Goal: Task Accomplishment & Management: Complete application form

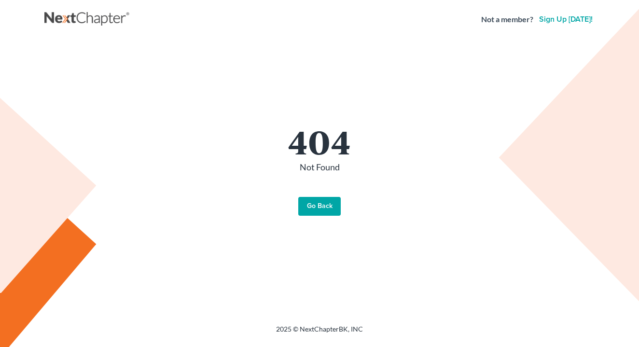
click at [322, 212] on link "Go Back" at bounding box center [319, 206] width 42 height 19
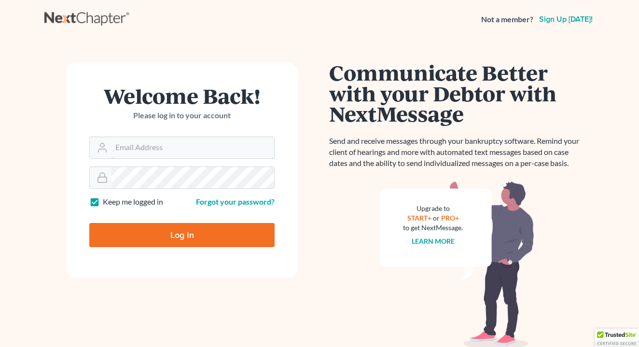
type input "attyweaver@icloud.com"
click at [182, 234] on input "Log In" at bounding box center [181, 235] width 185 height 24
type input "Thinking..."
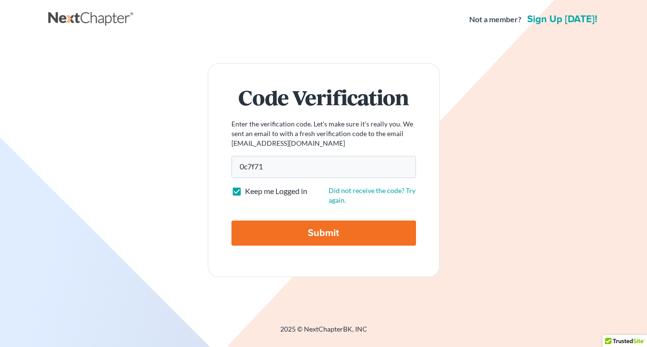
type input "0c7f71"
click at [348, 239] on input "Submit" at bounding box center [323, 233] width 184 height 25
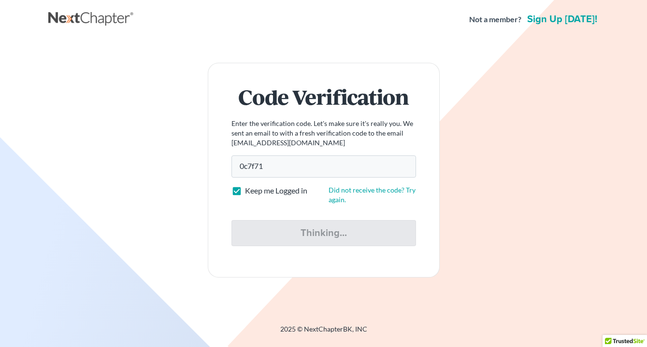
type input "Thinking..."
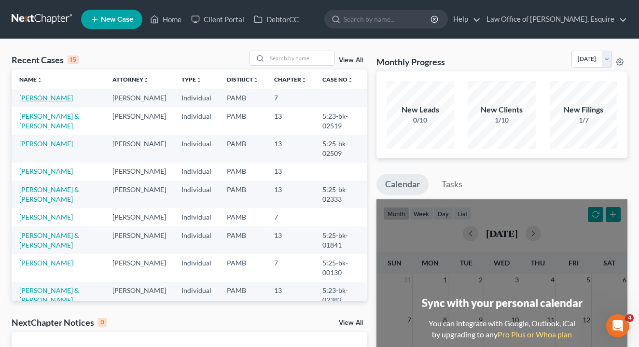
click at [52, 96] on link "[PERSON_NAME]" at bounding box center [46, 98] width 54 height 8
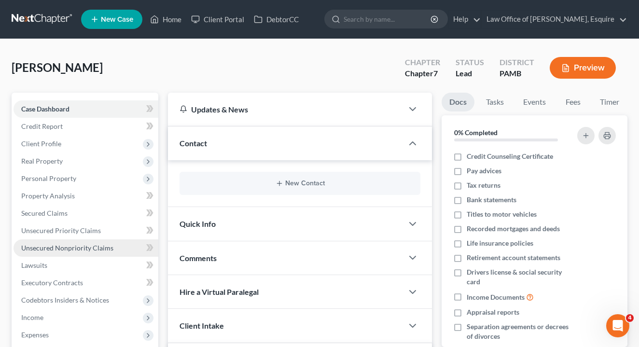
scroll to position [138, 0]
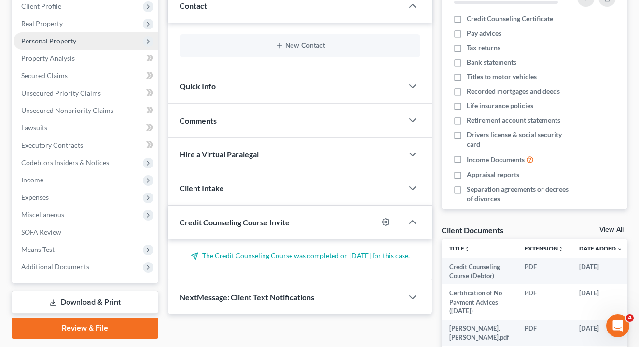
click at [51, 44] on span "Personal Property" at bounding box center [48, 41] width 55 height 8
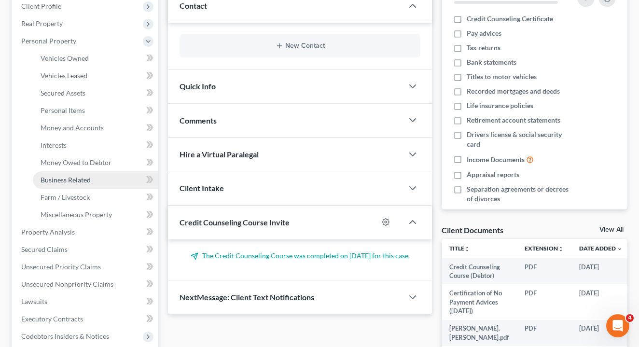
click at [66, 178] on span "Business Related" at bounding box center [66, 180] width 50 height 8
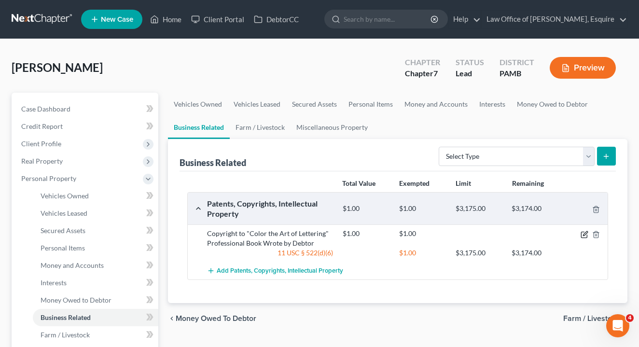
click at [586, 232] on icon "button" at bounding box center [585, 233] width 4 height 4
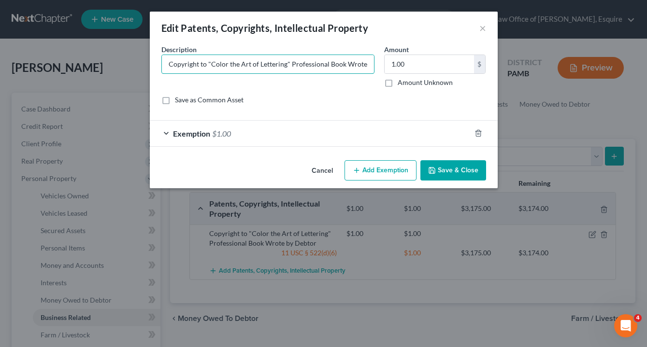
drag, startPoint x: 200, startPoint y: 65, endPoint x: 218, endPoint y: 53, distance: 21.6
click at [200, 65] on input "Copyright to "Color the Art of Lettering" Professional Book Wrote by Debtor" at bounding box center [268, 64] width 212 height 18
click at [241, 63] on input "Copyright 1981 to "Color the Art of Lettering" Professional Book Wrote by Debtor" at bounding box center [268, 64] width 212 height 18
type input "Copyright 1981 to "Color: Guide to the Art of Lettering" Professional Book Wrot…"
click at [440, 172] on button "Save & Close" at bounding box center [453, 170] width 66 height 20
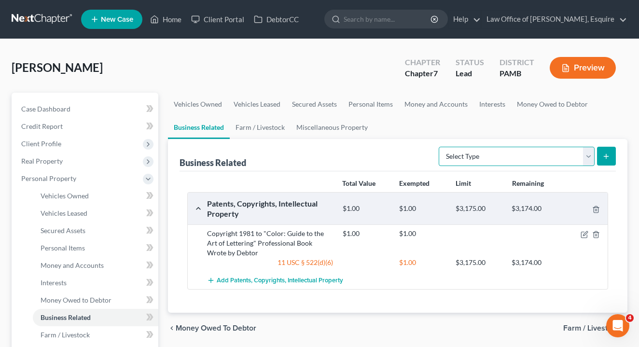
select select "patent"
click at [608, 161] on button "submit" at bounding box center [606, 156] width 19 height 19
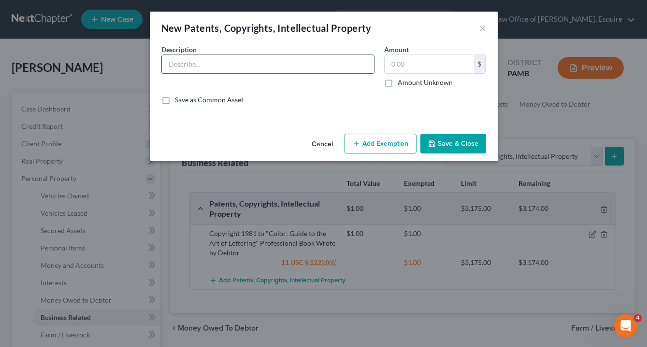
click at [194, 59] on input "text" at bounding box center [268, 64] width 212 height 18
click at [353, 63] on input "Copyright 2000 "Cinnamon Bun: Children's Activity & Coloring /book" at bounding box center [268, 64] width 212 height 18
type input "Copyright 2000 "Cinnamon Bun: Children's Activity & Coloring Book by Debtor & C…"
click at [446, 69] on input "text" at bounding box center [428, 64] width 89 height 18
type input "1"
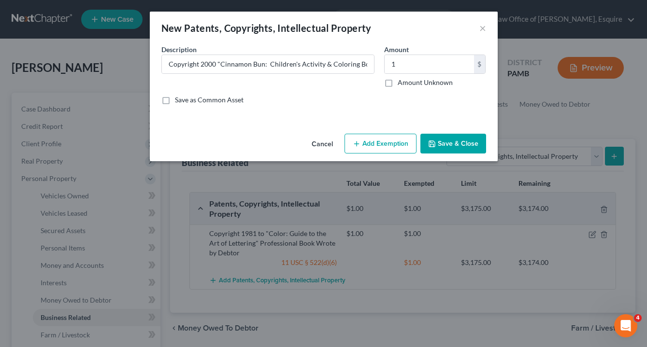
click at [394, 137] on button "Add Exemption" at bounding box center [380, 144] width 72 height 20
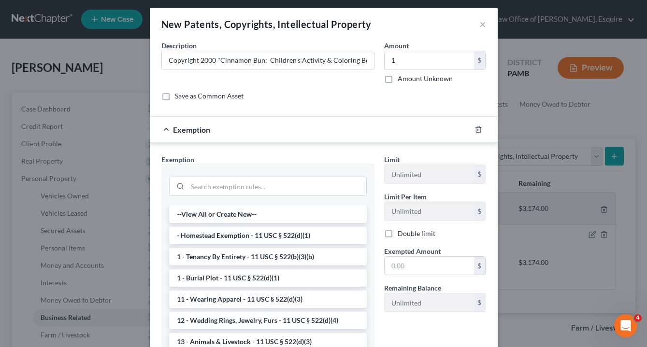
scroll to position [64, 0]
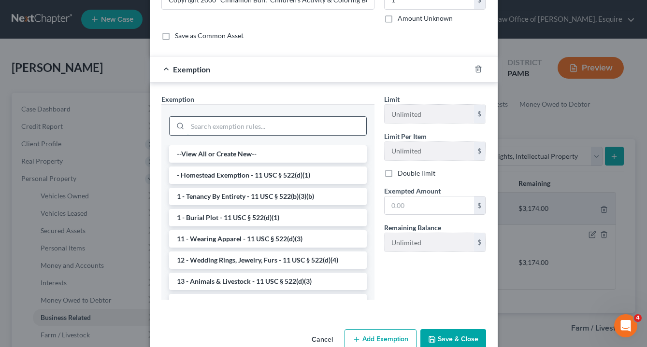
click at [288, 128] on input "search" at bounding box center [276, 126] width 179 height 18
type input "6"
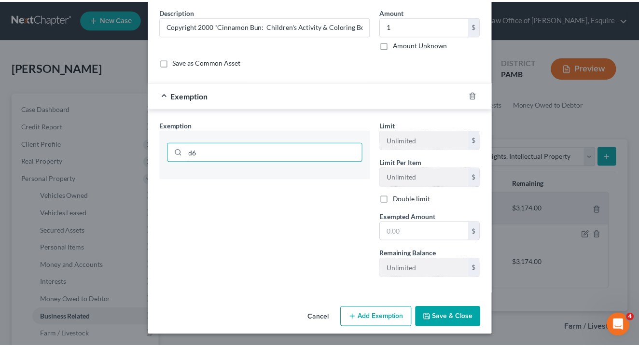
scroll to position [38, 0]
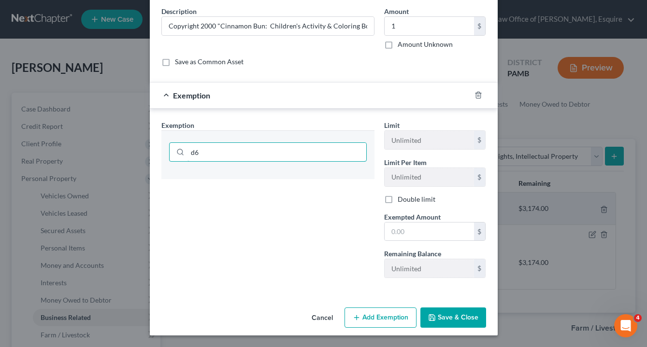
type input "d"
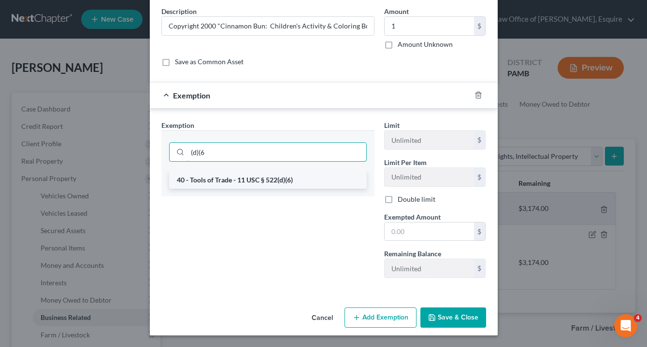
type input "(d)(6"
click at [333, 182] on li "40 - Tools of Trade - 11 USC § 522(d)(6)" at bounding box center [267, 179] width 197 height 17
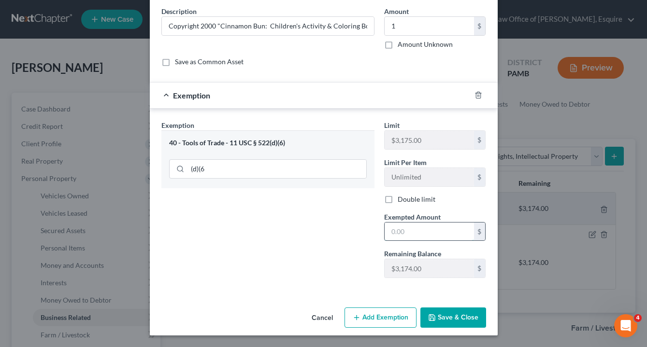
click at [422, 234] on input "text" at bounding box center [428, 232] width 89 height 18
type input "1"
click at [457, 316] on button "Save & Close" at bounding box center [453, 318] width 66 height 20
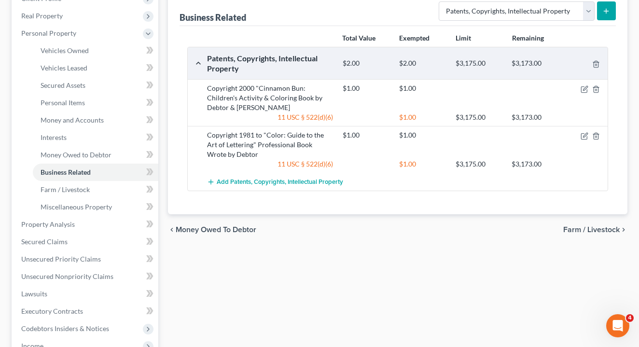
scroll to position [121, 0]
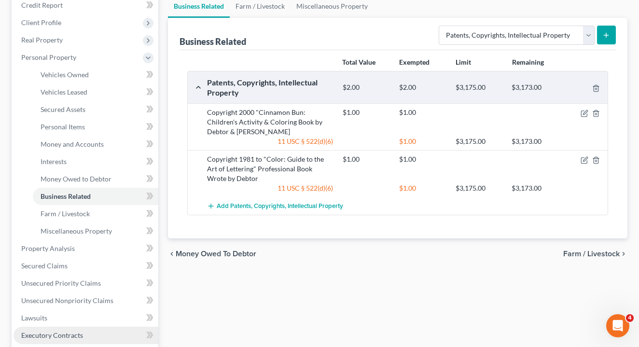
click at [73, 332] on span "Executory Contracts" at bounding box center [52, 335] width 62 height 8
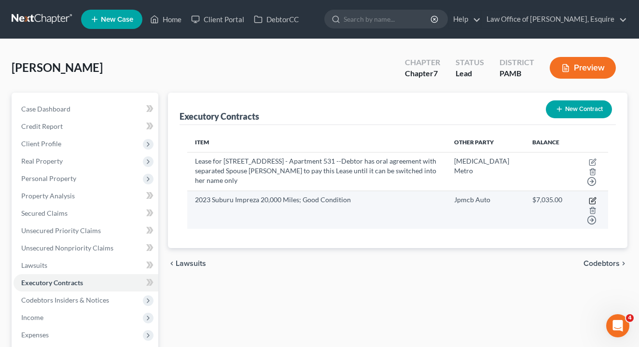
click at [594, 205] on icon "button" at bounding box center [593, 201] width 8 height 8
select select "3"
select select "19"
select select "0"
select select "1"
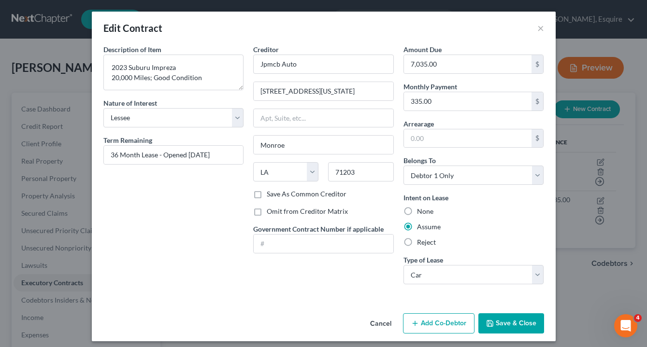
click at [422, 330] on button "Add Co-Debtor" at bounding box center [438, 323] width 71 height 20
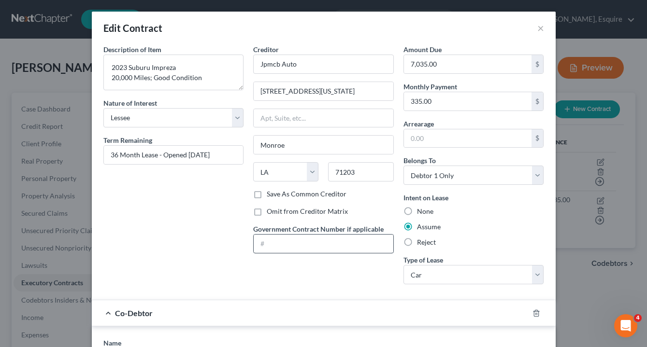
scroll to position [173, 0]
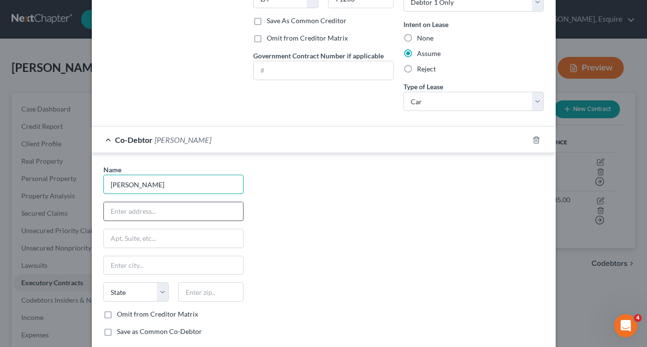
type input "Charlottee Nappi"
type input "100 State St."
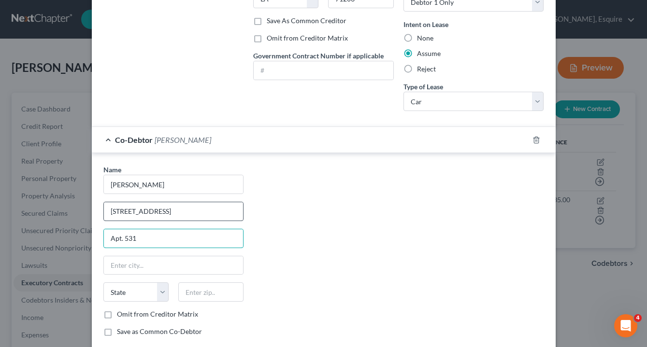
type input "Apt. 531"
type input "Hackensack"
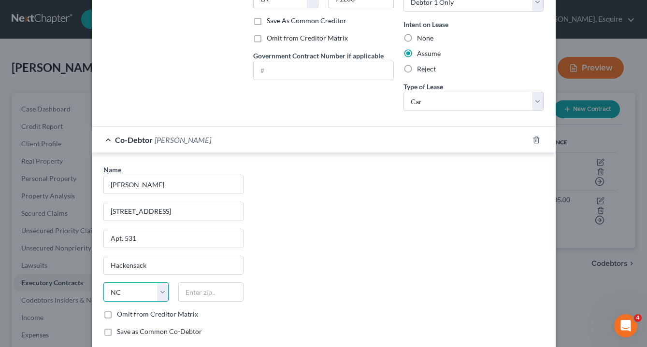
select select "33"
type input "07601"
click at [135, 183] on input "Charlottee Nappi" at bounding box center [174, 184] width 140 height 18
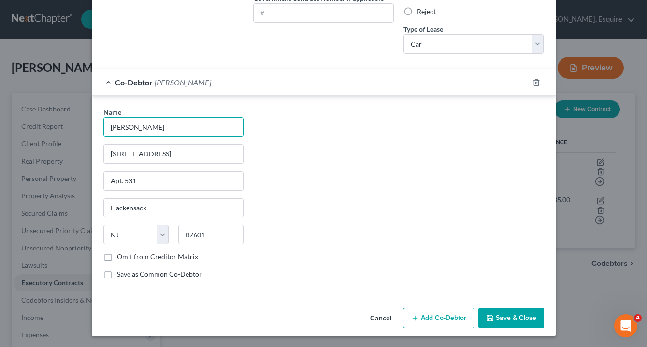
type input "Charlotte Nappi"
click at [497, 314] on button "Save & Close" at bounding box center [511, 318] width 66 height 20
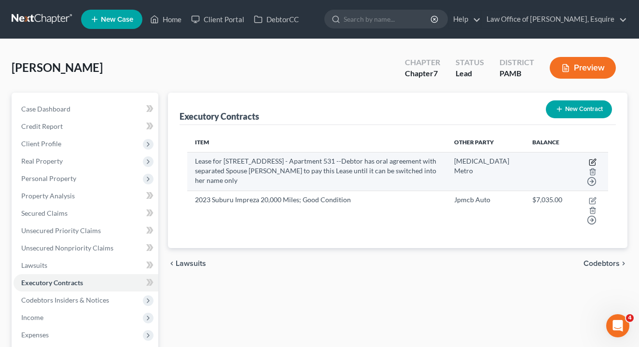
click at [592, 166] on icon "button" at bounding box center [593, 162] width 8 height 8
select select "3"
select select "33"
select select "0"
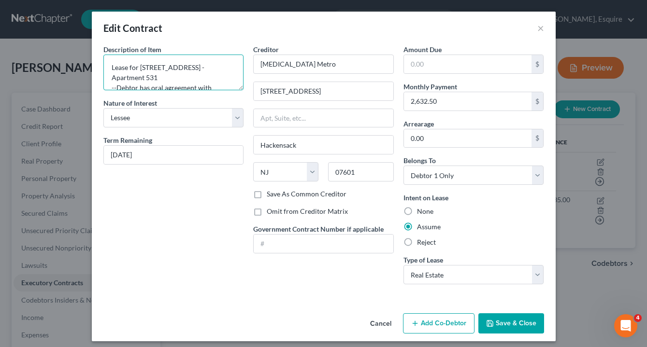
click at [211, 85] on textarea "Lease for 100 State Street, Hackensack, NJ - Apartment 531 --Debtor has oral ag…" at bounding box center [173, 73] width 141 height 36
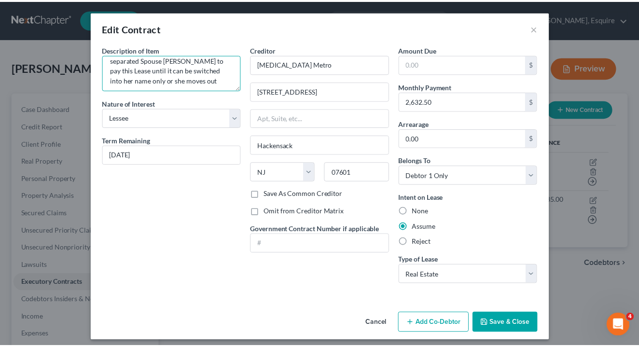
scroll to position [39, 0]
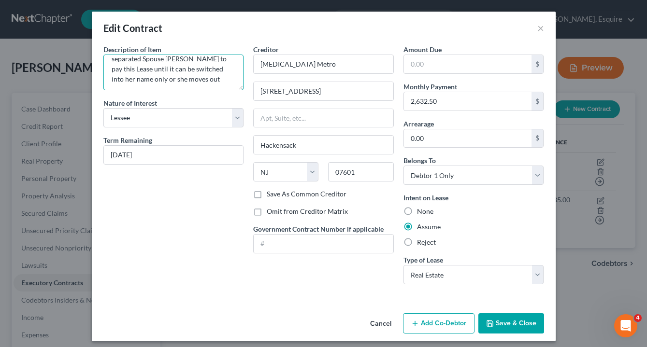
click at [171, 81] on textarea "Lease for 100 State Street, Hackensack, NJ - Apartment 531 --Debtor has oral ag…" at bounding box center [173, 73] width 141 height 36
type textarea "Lease for 100 State Street, Hackensack, NJ - Apartment 531 --Debtor has oral ag…"
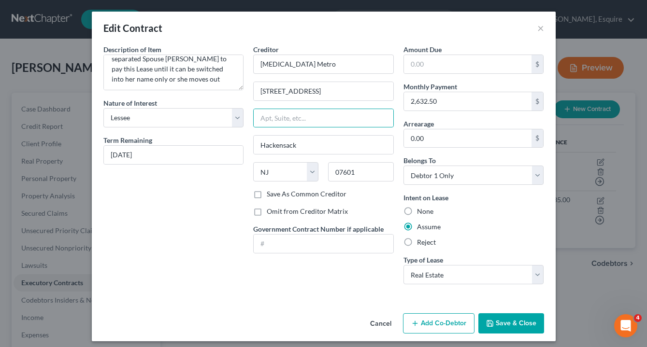
click at [496, 325] on button "Save & Close" at bounding box center [511, 323] width 66 height 20
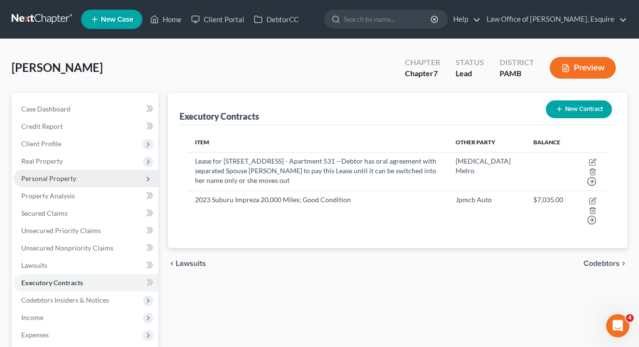
click at [71, 178] on span "Personal Property" at bounding box center [48, 178] width 55 height 8
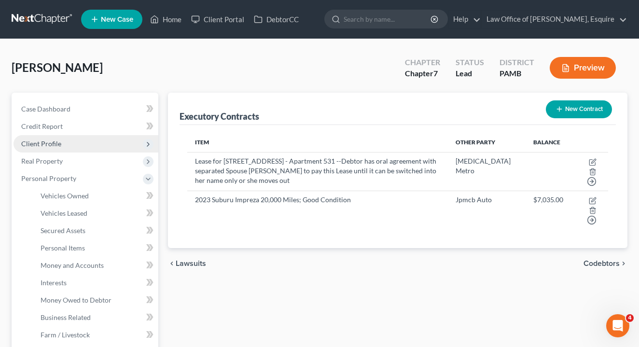
click at [65, 146] on span "Client Profile" at bounding box center [86, 143] width 145 height 17
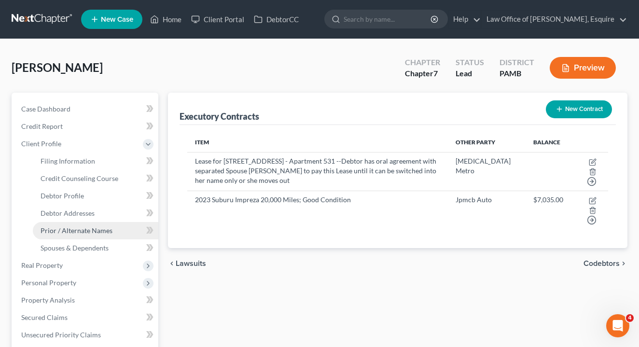
click at [97, 227] on span "Prior / Alternate Names" at bounding box center [77, 230] width 72 height 8
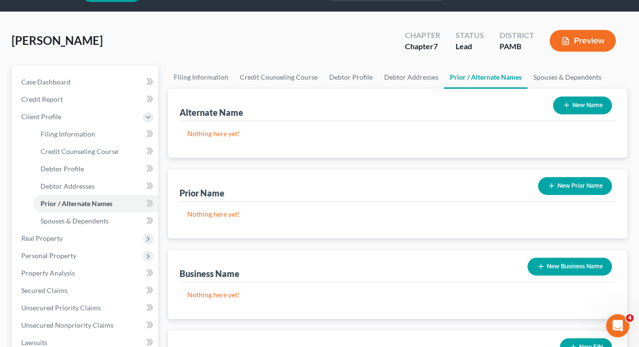
scroll to position [29, 0]
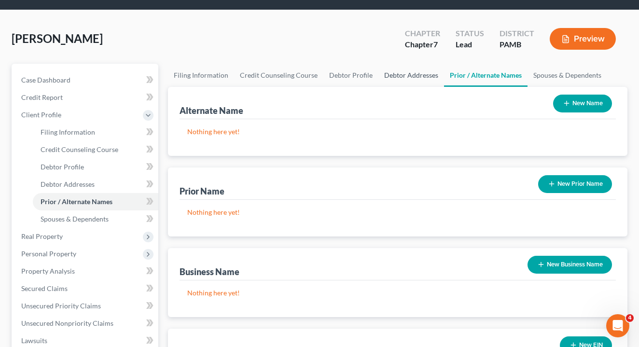
click at [425, 73] on link "Debtor Addresses" at bounding box center [412, 75] width 66 height 23
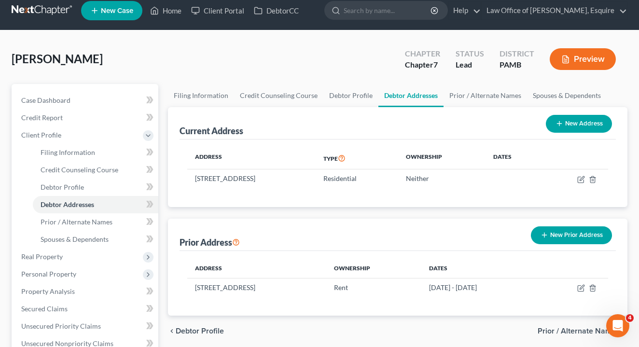
scroll to position [25, 0]
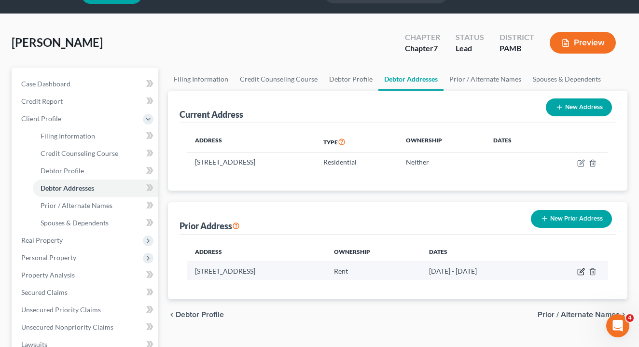
click at [580, 272] on icon "button" at bounding box center [582, 270] width 4 height 4
select select "33"
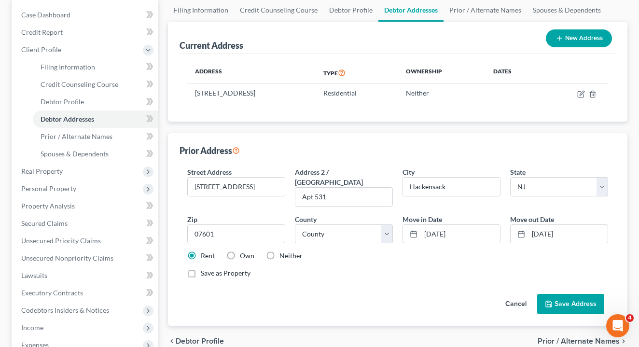
scroll to position [113, 0]
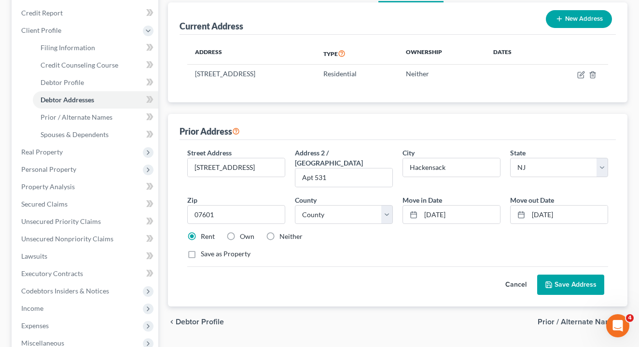
click at [590, 220] on div "Street Address * 1000 State St. Address 2 / PO Box Apt 531 City * Hackensack St…" at bounding box center [398, 207] width 431 height 119
click at [563, 206] on input "04/01/2025" at bounding box center [568, 215] width 79 height 18
click at [546, 206] on input "04/01/2025" at bounding box center [568, 215] width 79 height 18
click at [540, 206] on input "04/01/2025" at bounding box center [568, 215] width 79 height 18
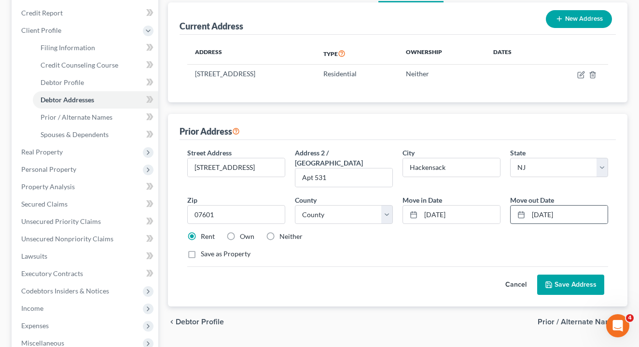
click at [522, 211] on icon at bounding box center [522, 215] width 8 height 8
click at [520, 211] on icon at bounding box center [522, 215] width 8 height 8
click at [520, 214] on line at bounding box center [522, 214] width 6 height 0
click at [549, 206] on input "04/01/2025" at bounding box center [568, 215] width 79 height 18
type input "04/25/2025"
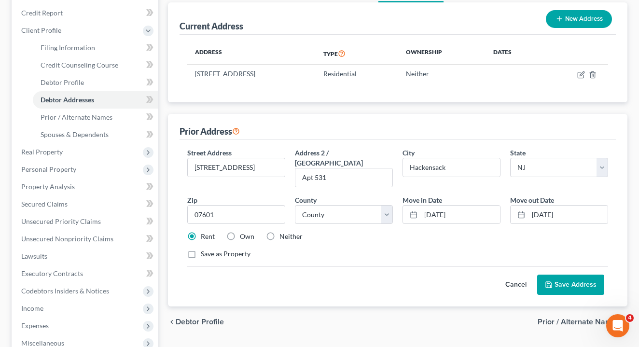
click at [438, 220] on div "Street Address * 1000 State St. Address 2 / PO Box Apt 531 City * Hackensack St…" at bounding box center [398, 207] width 431 height 119
click at [556, 275] on button "Save Address" at bounding box center [570, 285] width 67 height 20
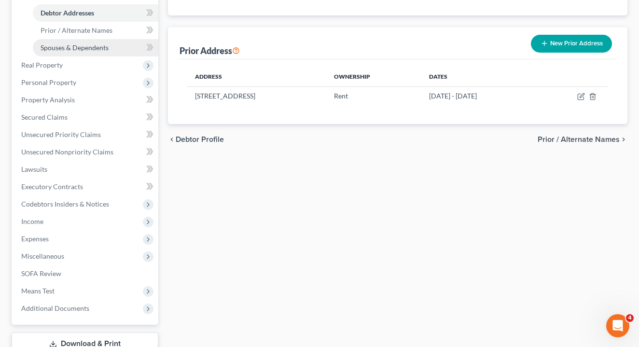
scroll to position [0, 0]
